Goal: Task Accomplishment & Management: Complete application form

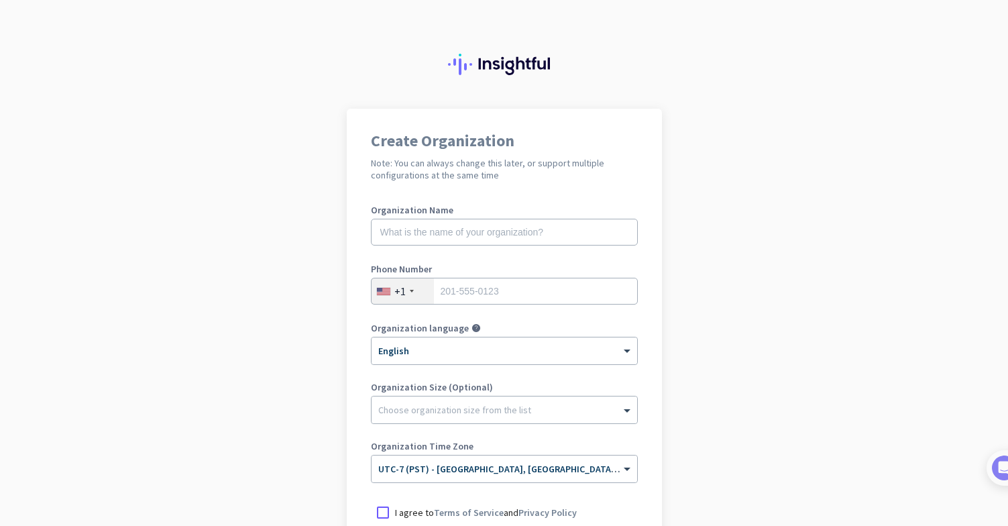
scroll to position [164, 0]
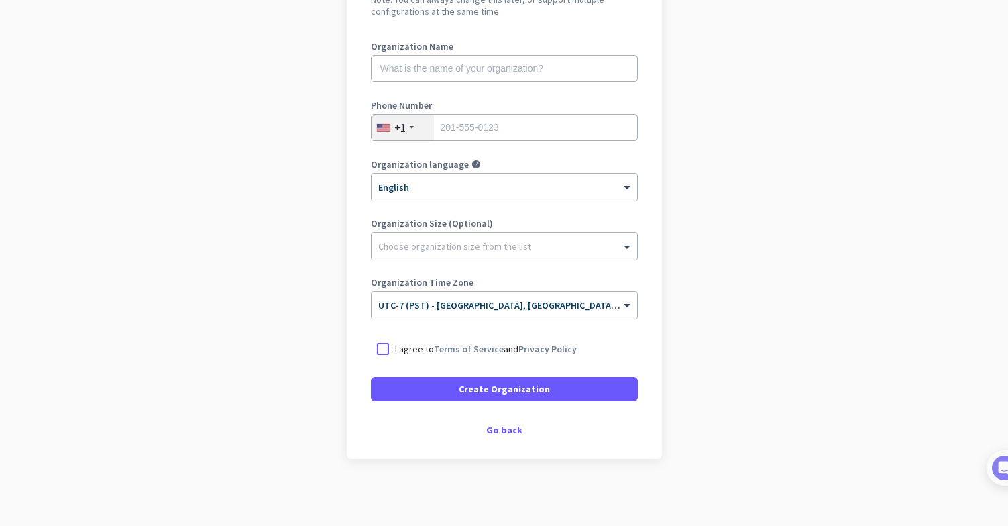
click at [717, 50] on app-onboarding-organization "Create Organization Note: You can always change this later, or support multiple…" at bounding box center [504, 235] width 1008 height 581
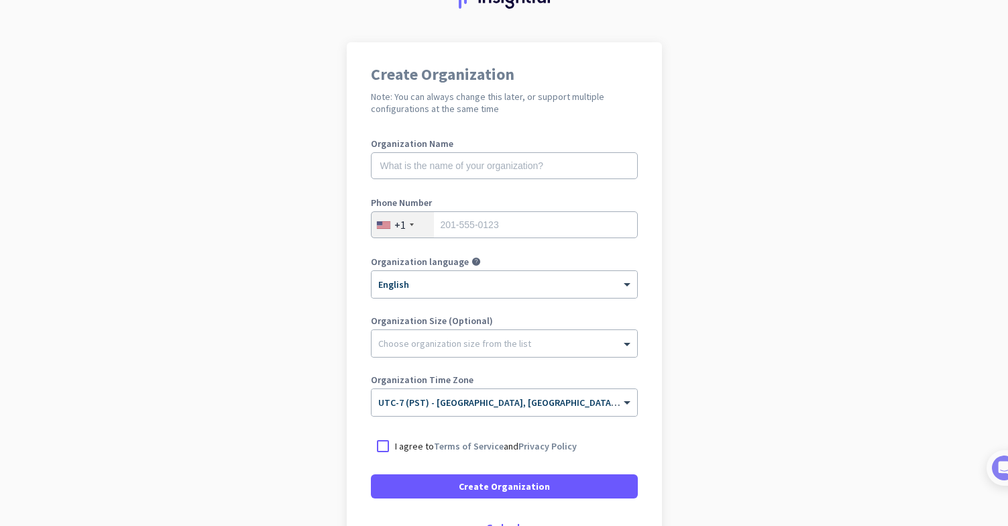
scroll to position [85, 0]
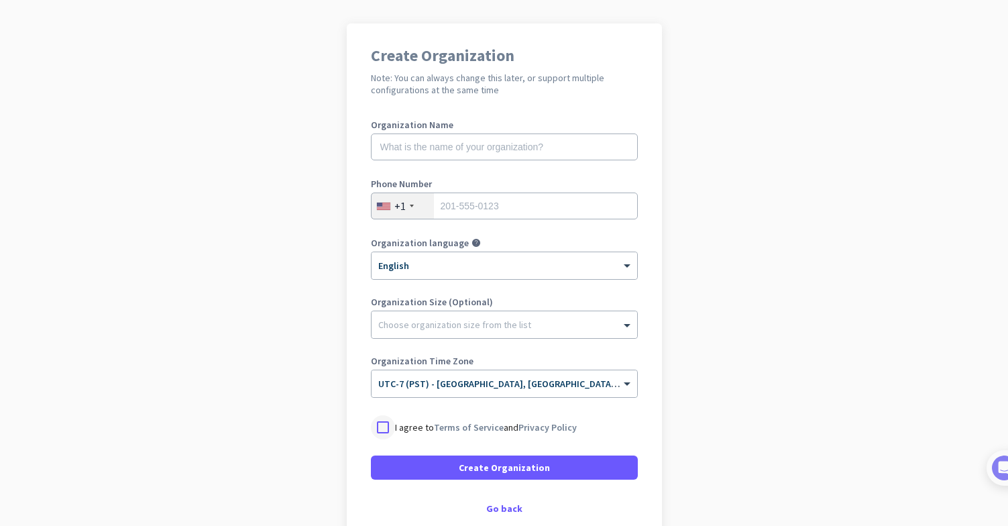
click at [371, 424] on div at bounding box center [383, 427] width 24 height 24
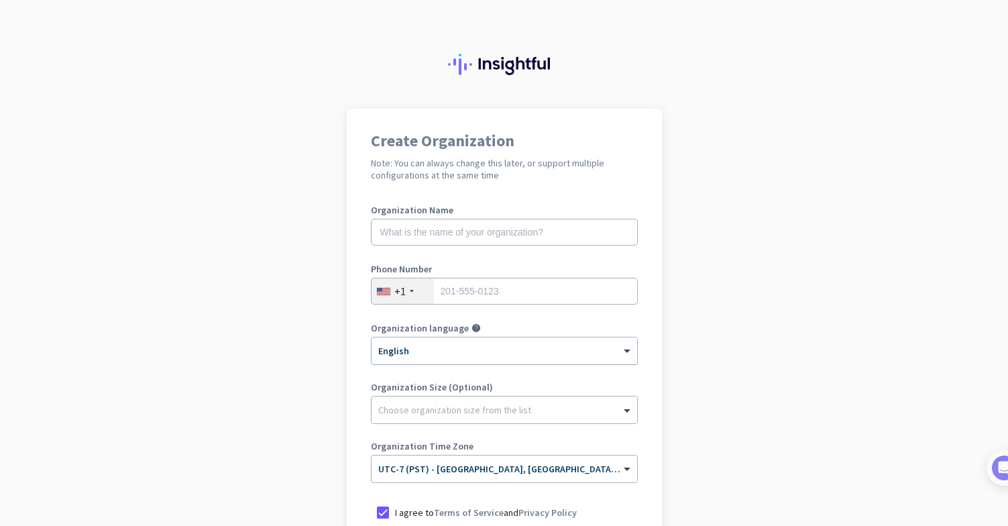
scroll to position [164, 0]
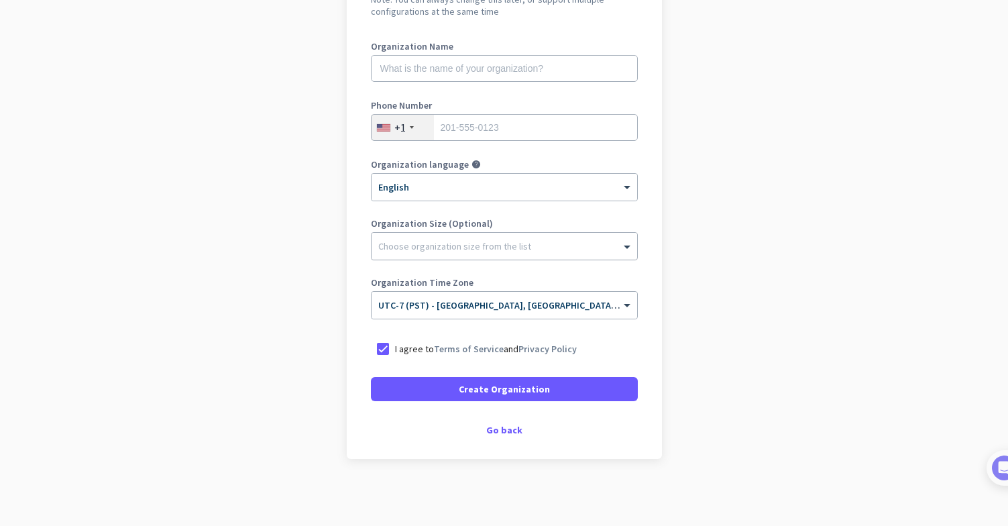
click at [442, 243] on div at bounding box center [503, 242] width 265 height 13
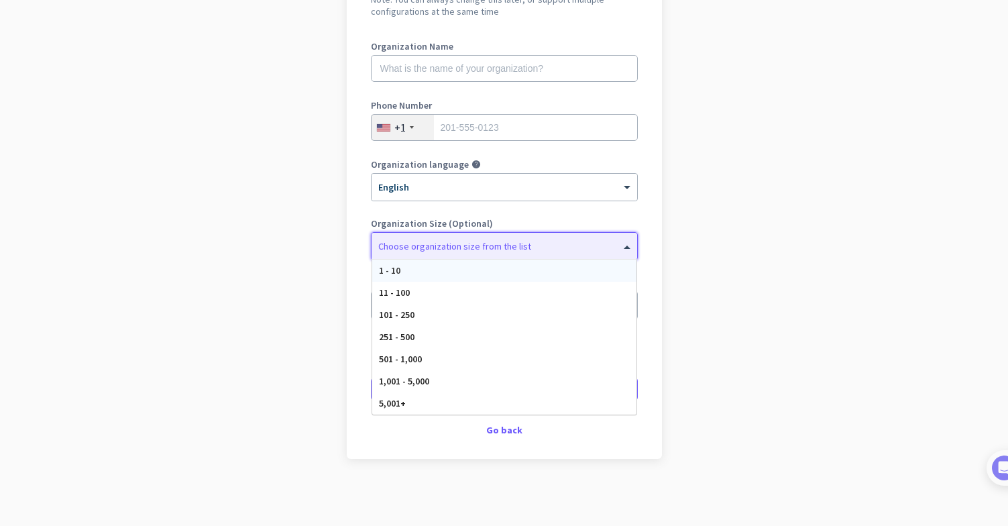
click at [286, 219] on app-onboarding-organization "Create Organization Note: You can always change this later, or support multiple…" at bounding box center [504, 235] width 1008 height 581
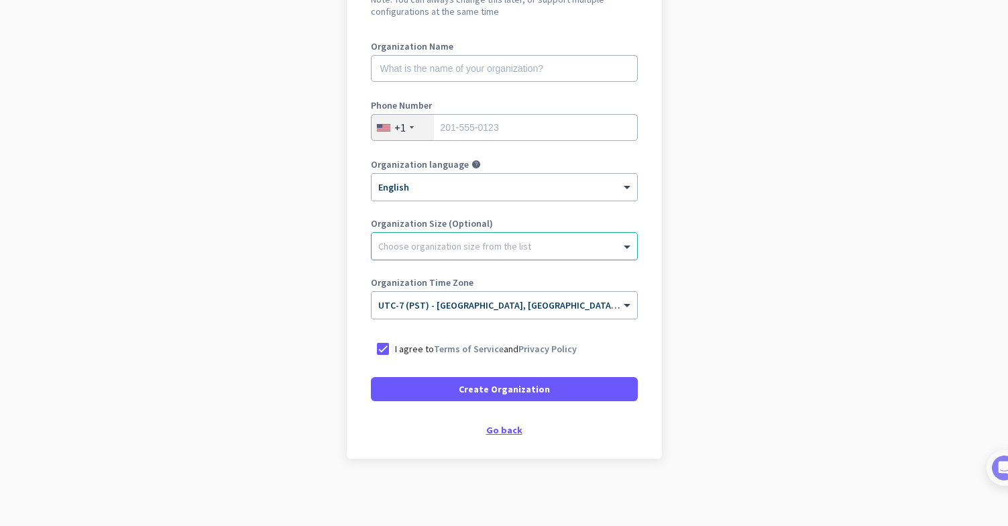
click at [509, 432] on div "Go back" at bounding box center [504, 429] width 267 height 9
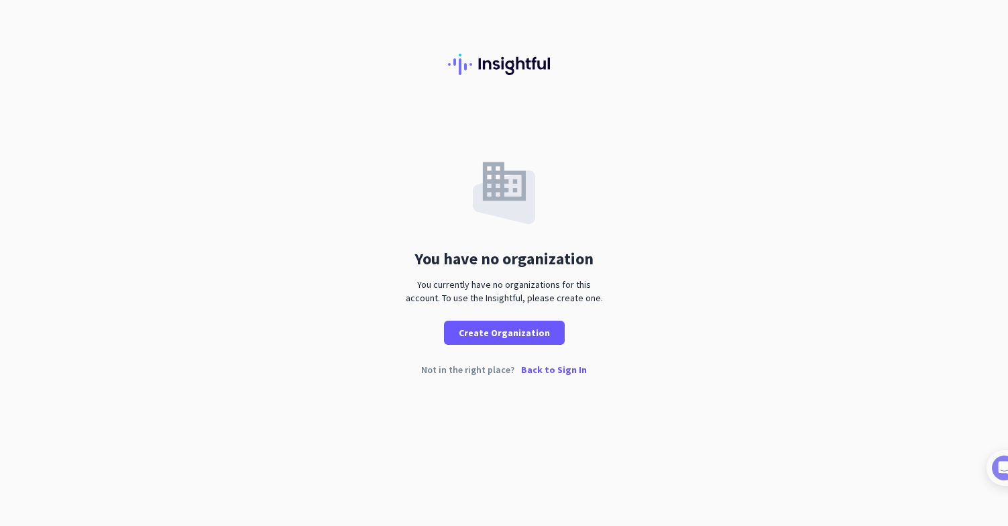
click at [540, 371] on p "Back to Sign In" at bounding box center [554, 369] width 66 height 9
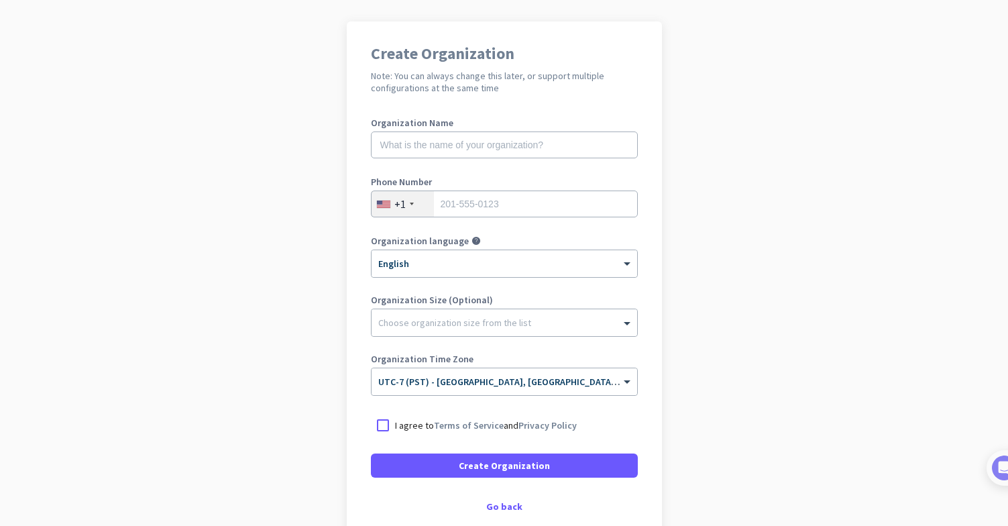
scroll to position [164, 0]
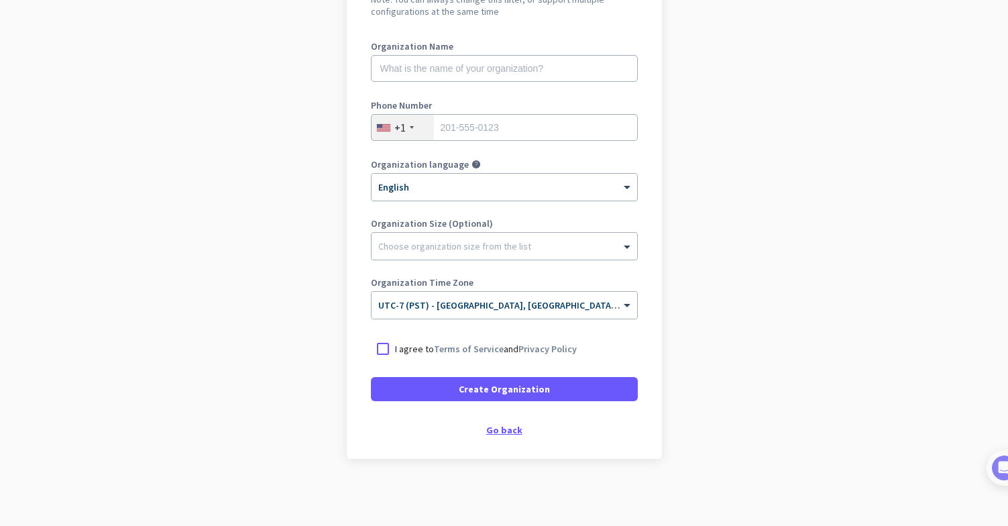
click at [490, 432] on div "Go back" at bounding box center [504, 429] width 267 height 9
